Goal: Communication & Community: Answer question/provide support

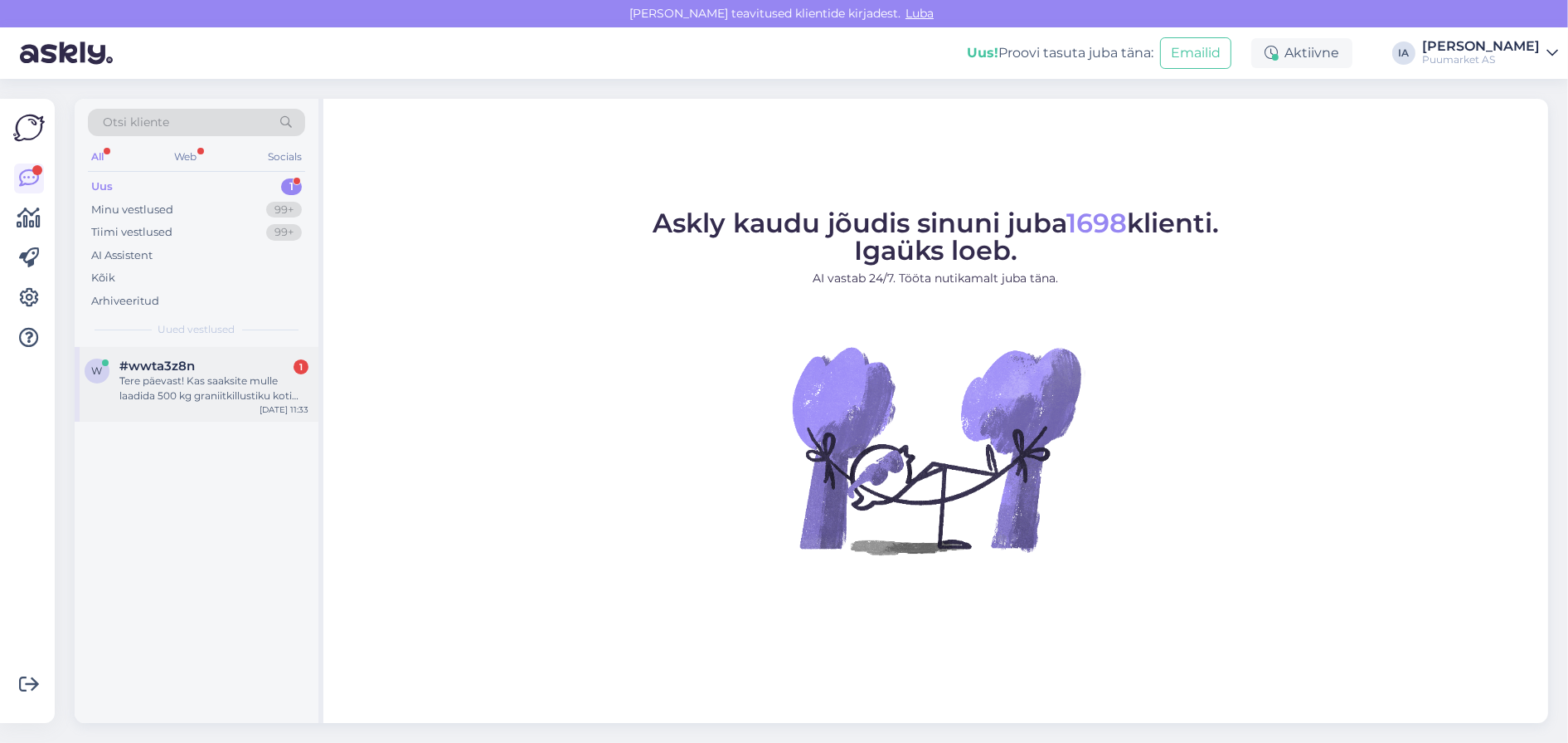
click at [148, 403] on div "Tere päevast! Kas saaksite mulle laadida 500 kg graniitkillustiku koti mikrobus…" at bounding box center [214, 389] width 189 height 30
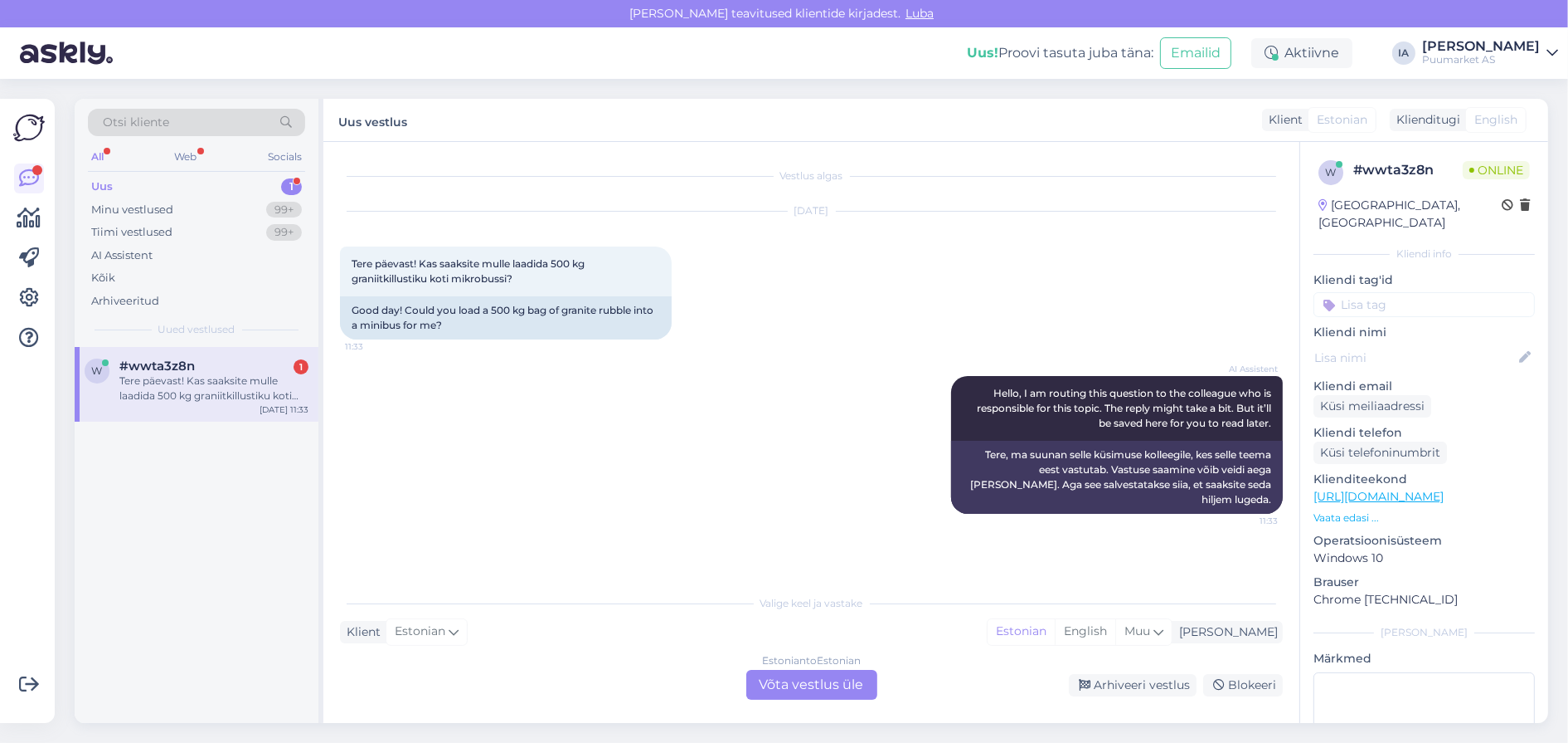
scroll to position [33, 0]
click at [188, 403] on div "Tere päevast! Kas saaksite mulle laadida 500 kg graniitkillustiku koti mikrobus…" at bounding box center [214, 389] width 189 height 30
click at [849, 677] on div "Estonian to Estonian Võta vestlus üle" at bounding box center [811, 684] width 131 height 30
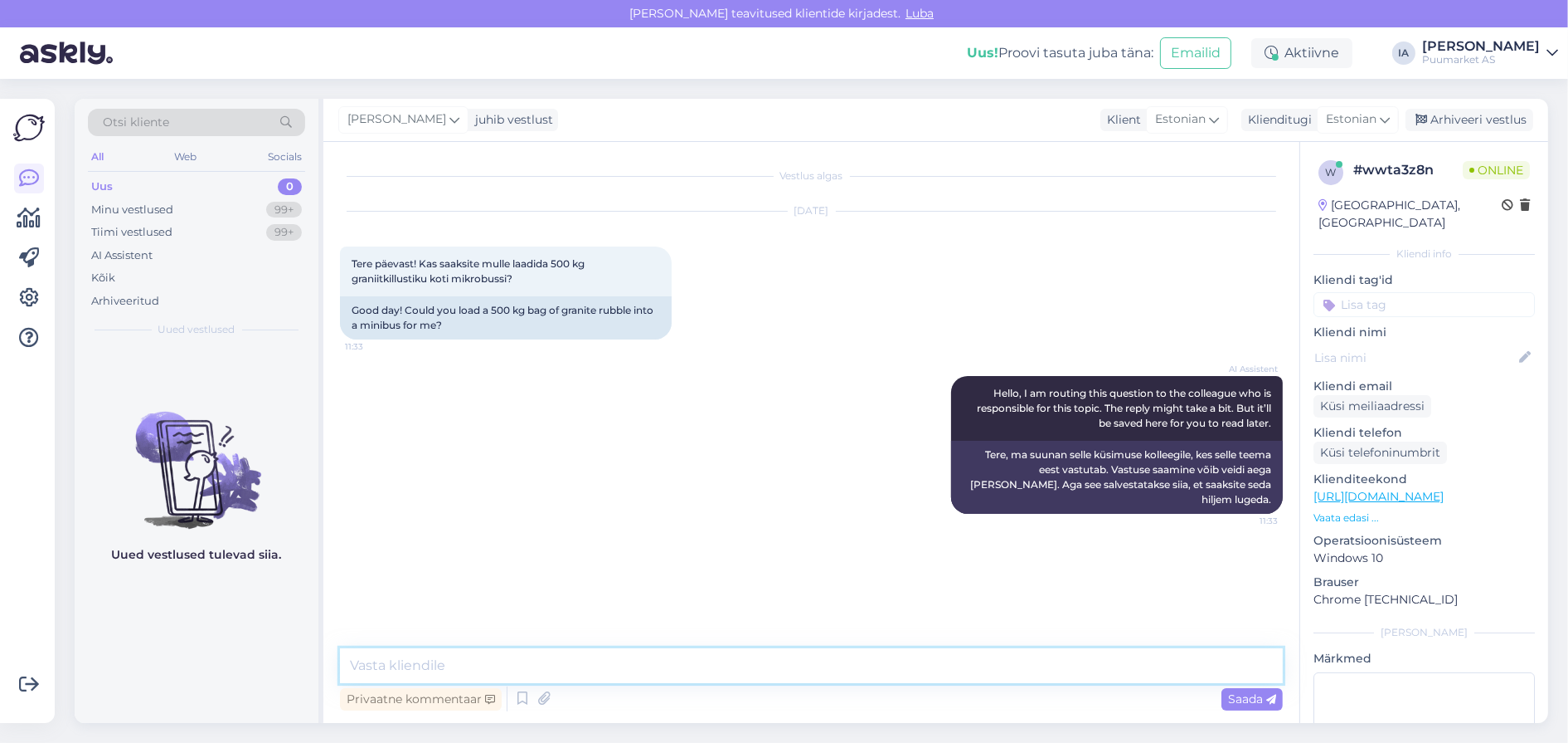
click at [634, 672] on textarea at bounding box center [811, 666] width 943 height 35
click at [398, 661] on textarea "Tere. Kas te ostsite selle Puumarketist?" at bounding box center [811, 666] width 943 height 35
click at [440, 673] on textarea "Tere. Kui te ostsite selle Puumarketist?" at bounding box center [811, 666] width 943 height 35
click at [444, 667] on textarea "Tere. Kui te ostsite selle Puumarketist?" at bounding box center [811, 666] width 943 height 35
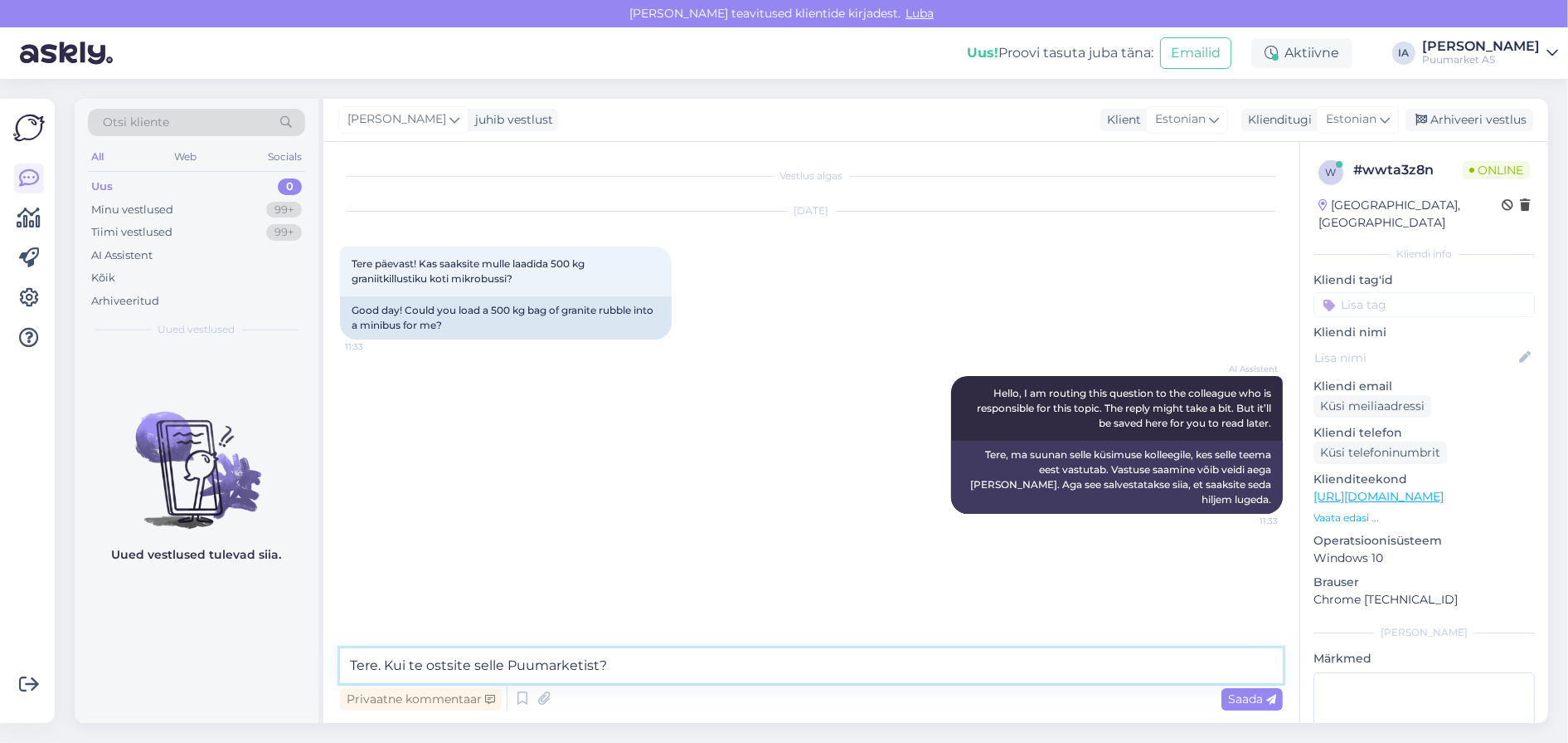
click at [444, 667] on textarea "Tere. Kui te ostsite selle Puumarketist?" at bounding box center [811, 666] width 943 height 35
type textarea "Tere. Kui te ostate selle Puumarketist, siis saab kindlasti."
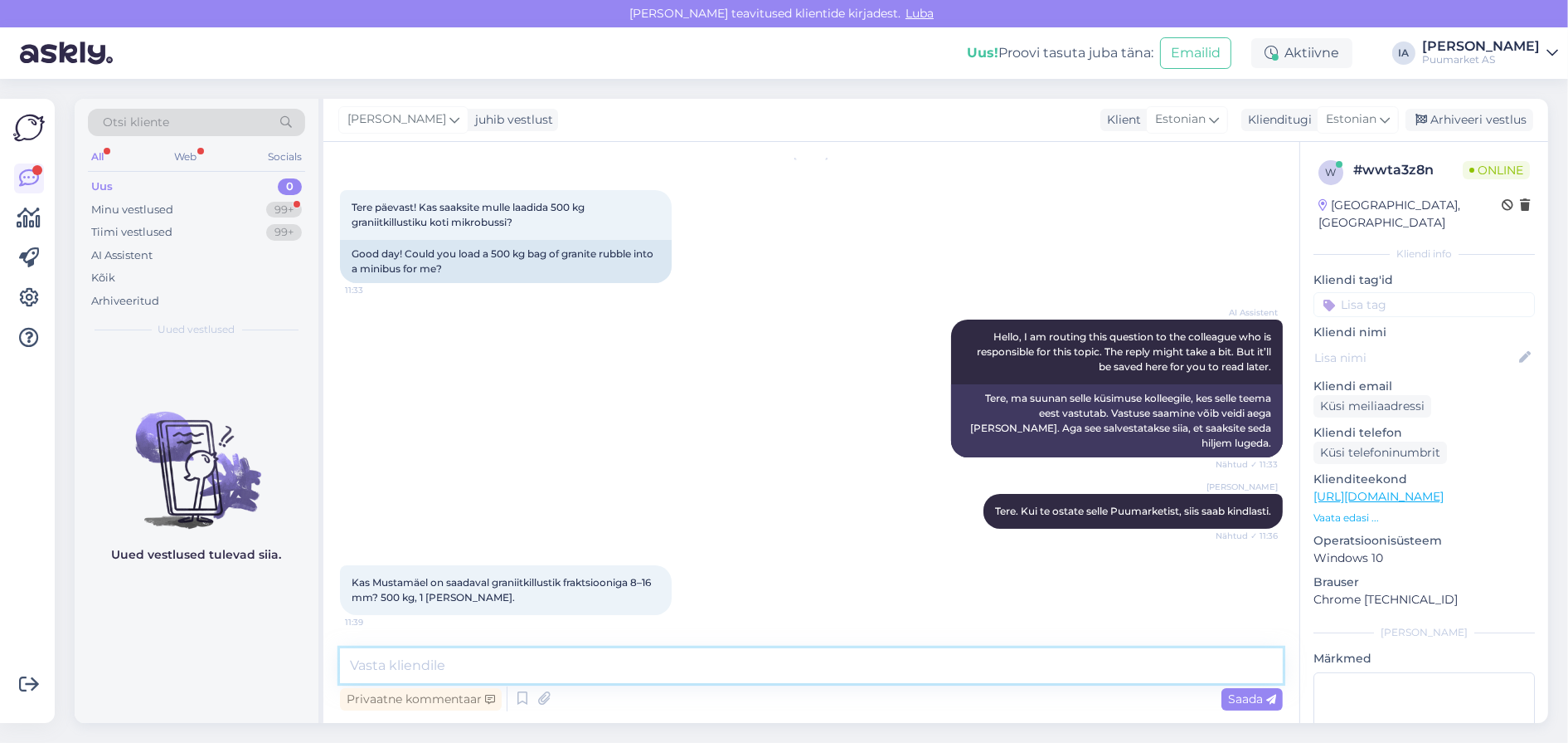
scroll to position [154, 0]
click at [512, 600] on span "Kas Mustamäel on saadaval graniitkillustik fraktsiooniga 8–16 mm? 500 kg, 1 [PE…" at bounding box center [502, 589] width 302 height 28
drag, startPoint x: 438, startPoint y: 596, endPoint x: 494, endPoint y: 594, distance: 56.0
click at [494, 594] on span "Kas Mustamäel on saadaval graniitkillustik fraktsiooniga 8–16 mm? 500 kg, 1 [PE…" at bounding box center [502, 589] width 302 height 28
copy span "8–16 mm"
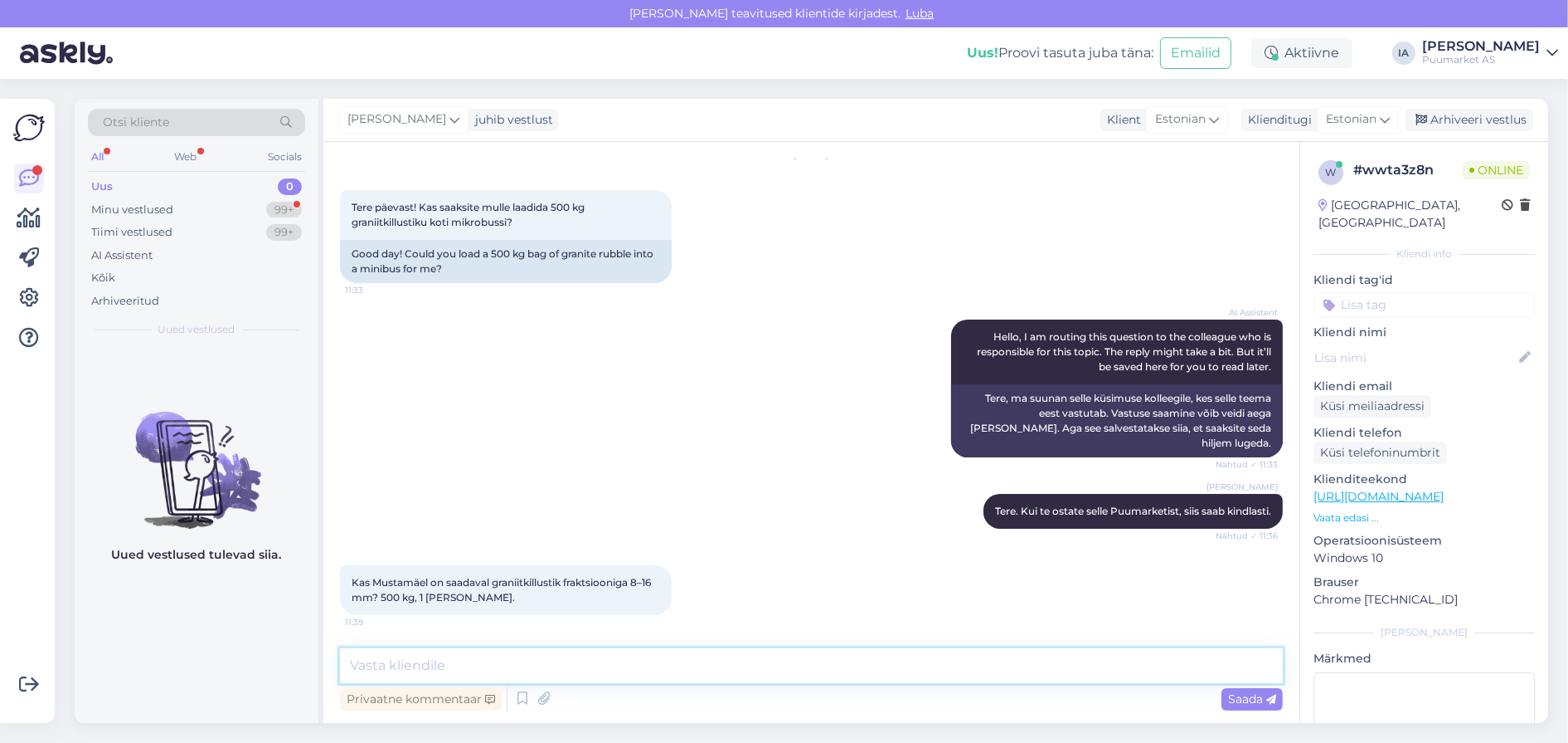
click at [594, 665] on textarea at bounding box center [811, 666] width 943 height 35
type textarea "N"
type textarea "Paraku on need kõik tellitavad tooted."
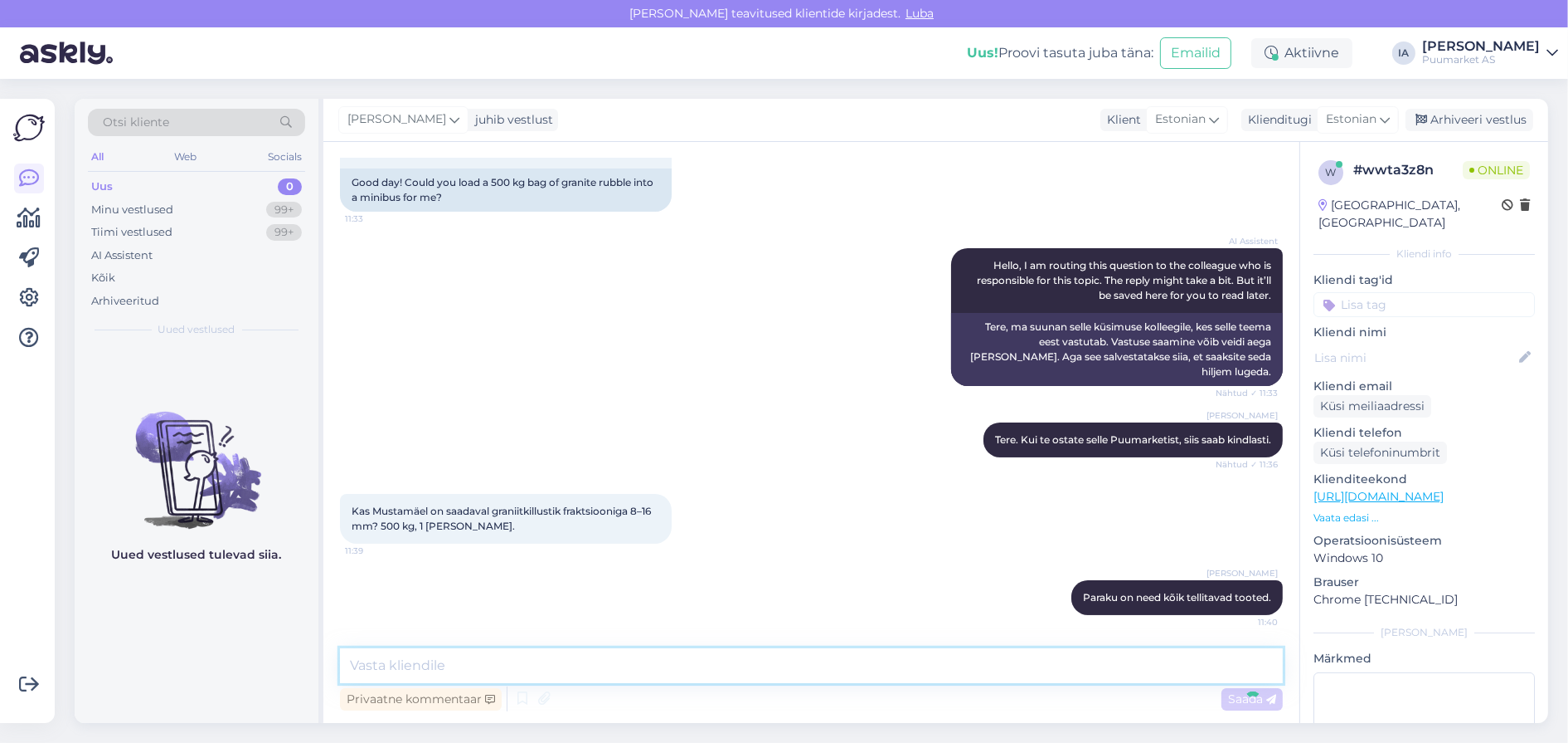
scroll to position [229, 0]
